Goal: Check status

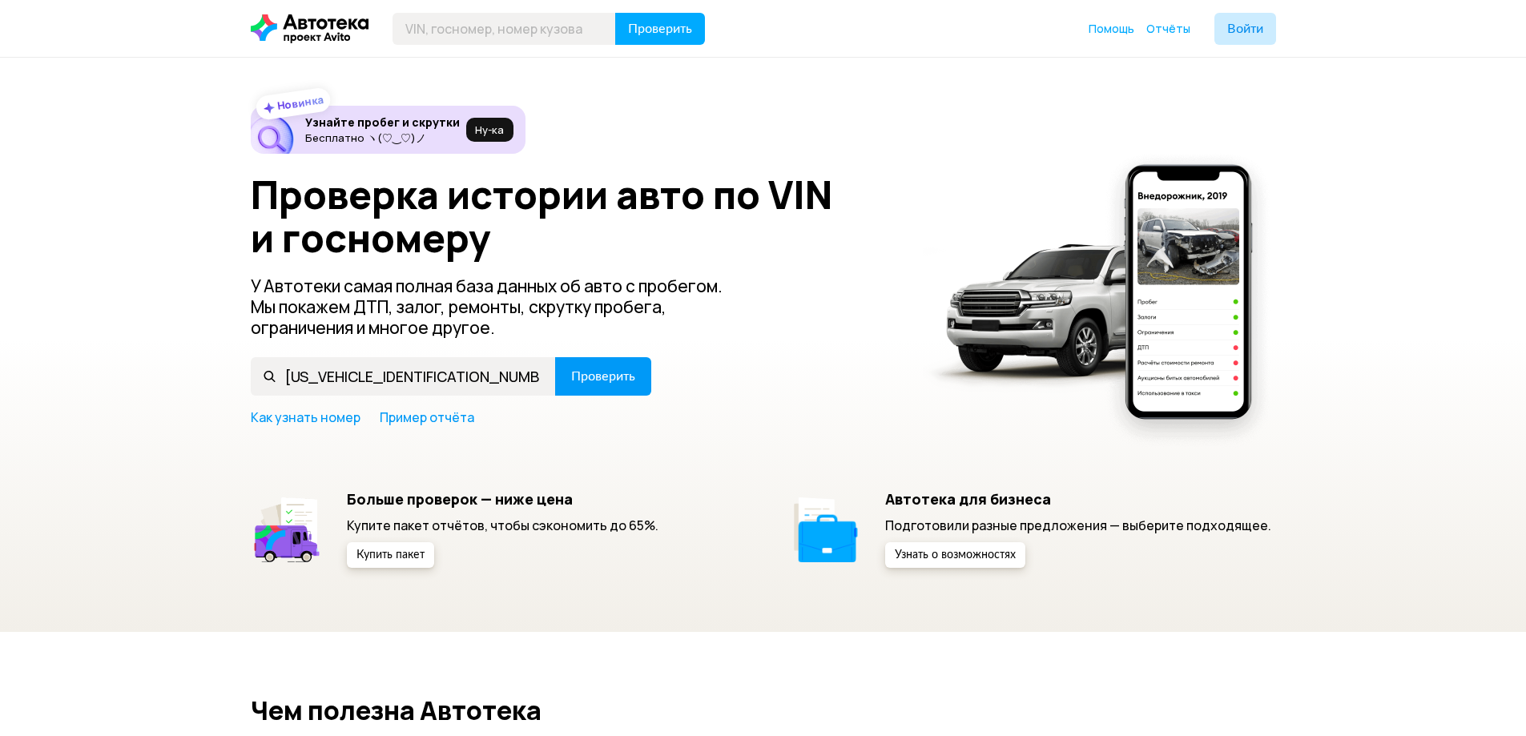
type input "Z6FDK4JC5EVA22006"
click at [609, 372] on span "Проверить" at bounding box center [603, 376] width 64 height 13
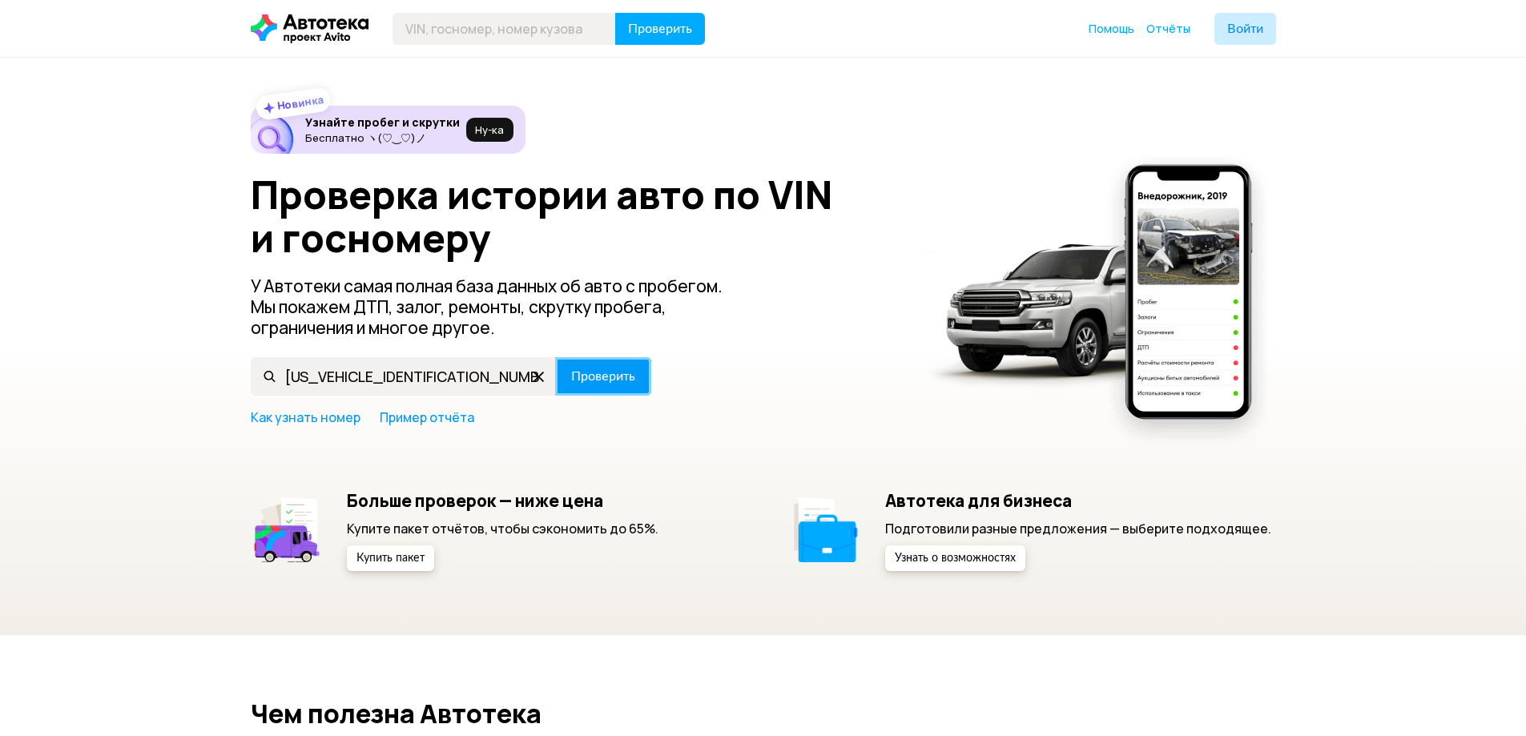
click at [588, 370] on span "Проверить" at bounding box center [603, 376] width 64 height 13
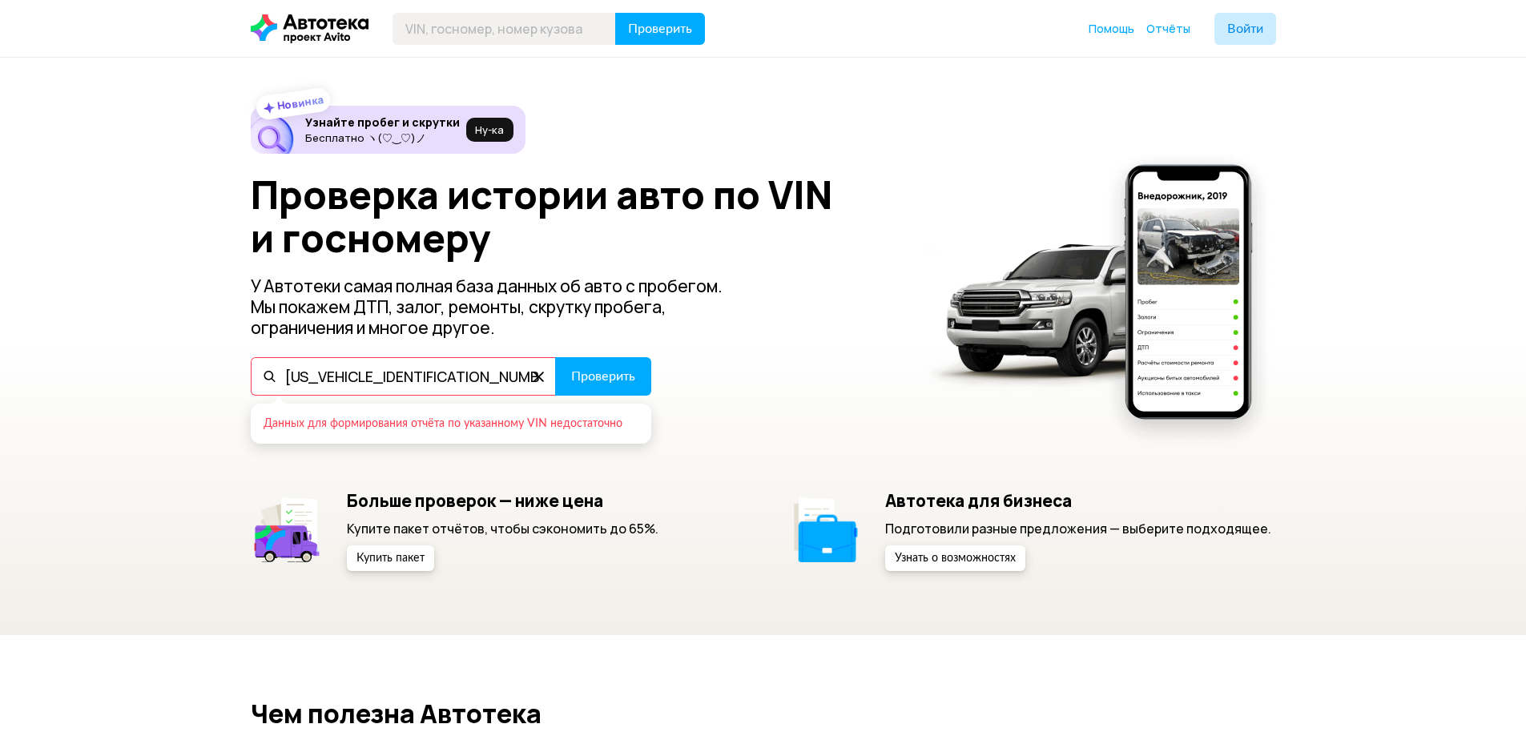
drag, startPoint x: 443, startPoint y: 380, endPoint x: 79, endPoint y: 380, distance: 363.8
click at [79, 380] on div "Новинка Узнайте пробег и скрутки Бесплатно ヽ(♡‿♡)ノ Ну‑ка Проверка истории авто …" at bounding box center [763, 347] width 1526 height 578
paste input "[US_VEHICLE_IDENTIFICATION_NUMBER]"
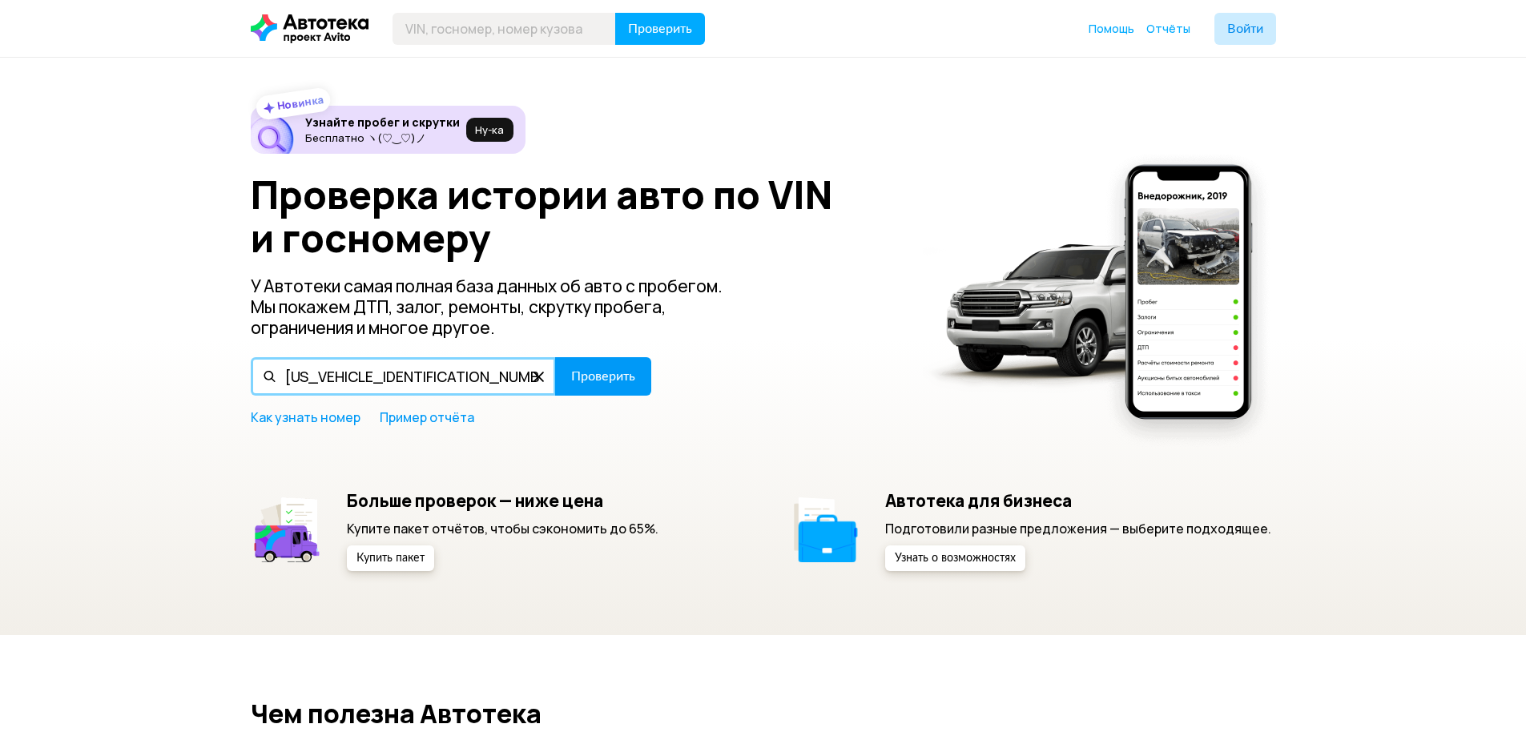
type input "[US_VEHICLE_IDENTIFICATION_NUMBER]"
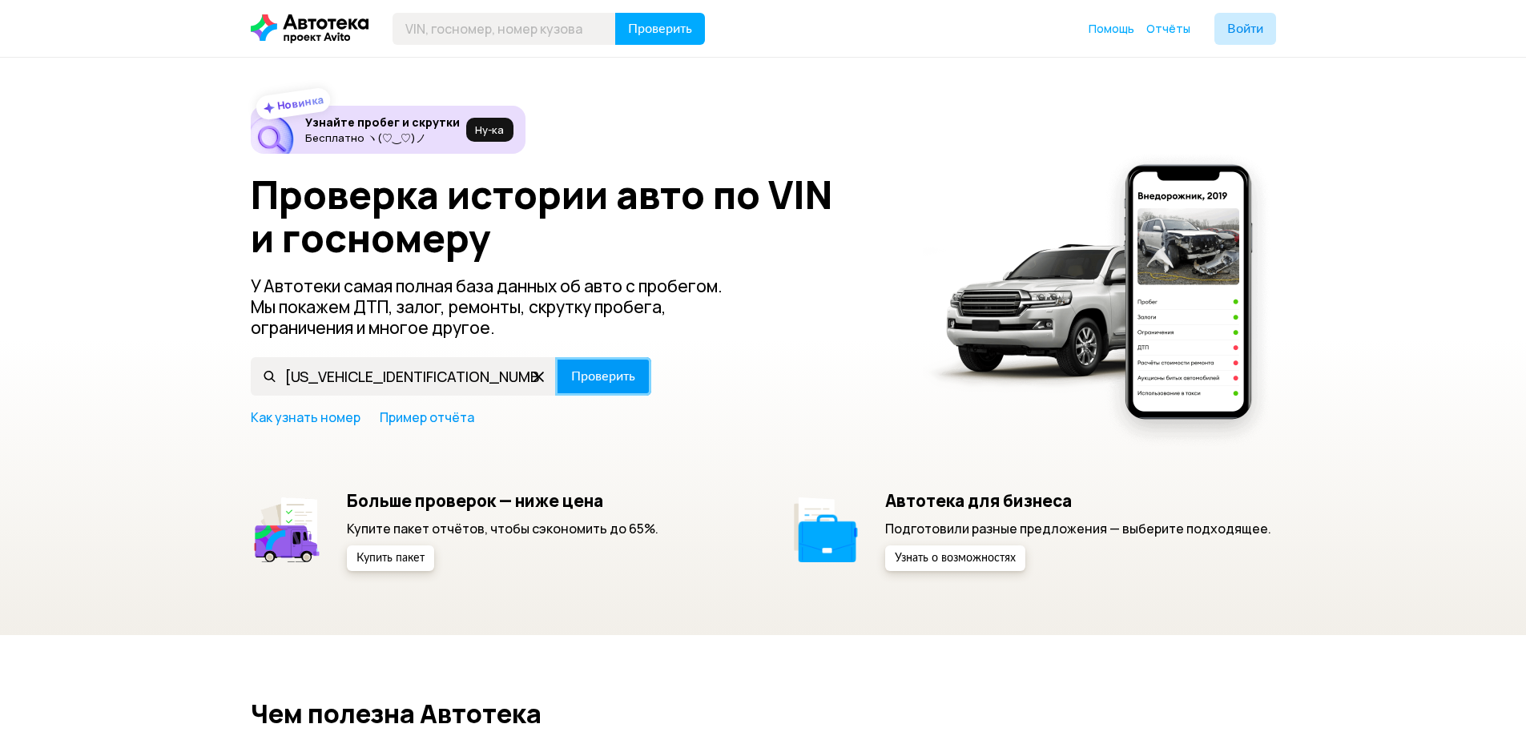
click at [603, 367] on button "Проверить" at bounding box center [603, 376] width 96 height 38
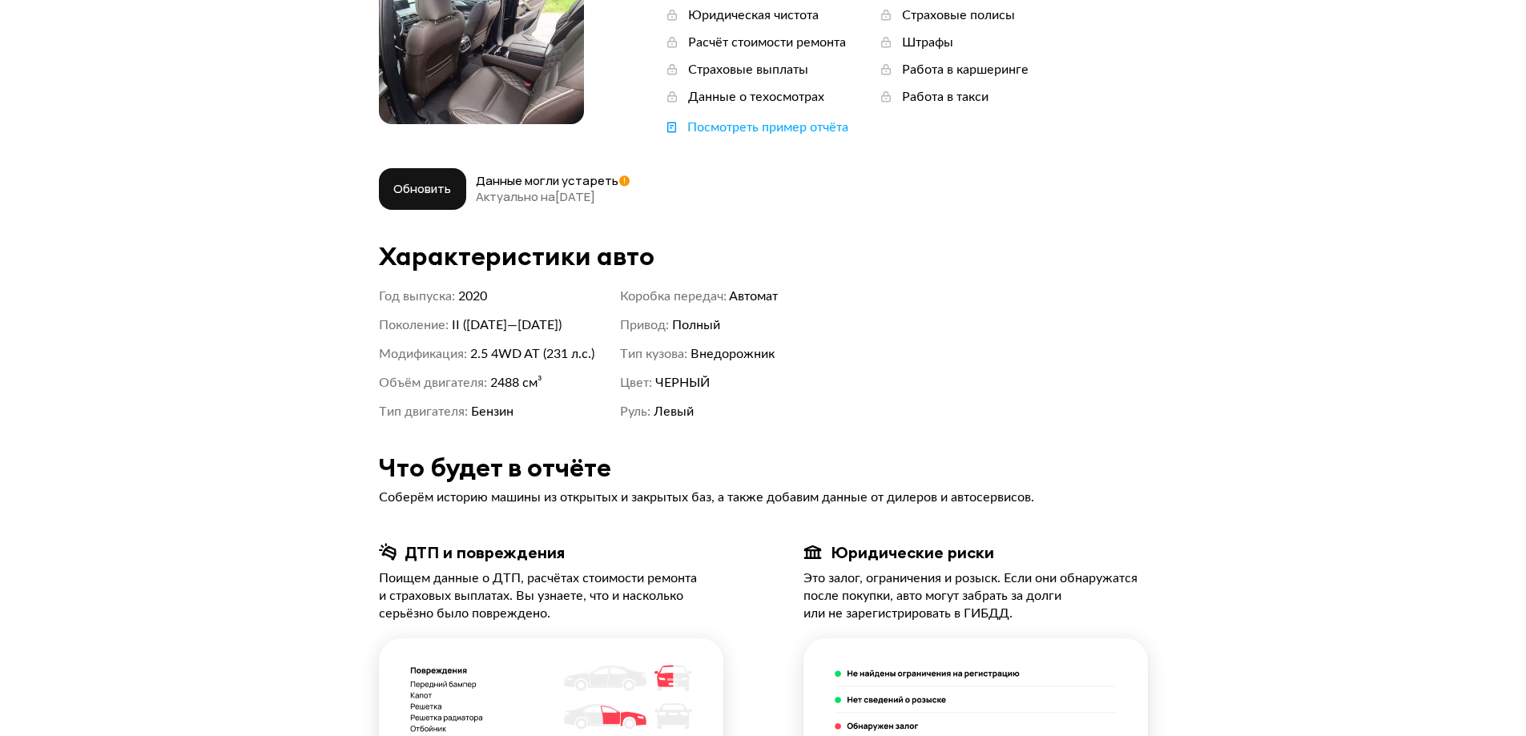
scroll to position [240, 0]
